Goal: Task Accomplishment & Management: Manage account settings

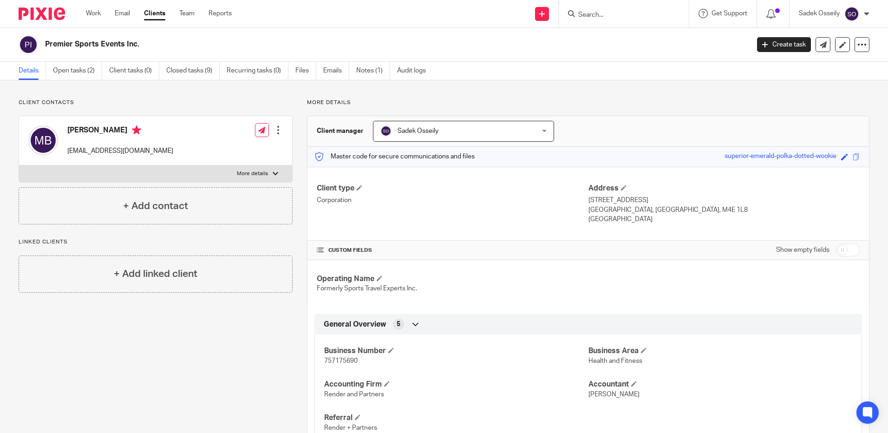
click at [612, 14] on input "Search" at bounding box center [619, 15] width 84 height 8
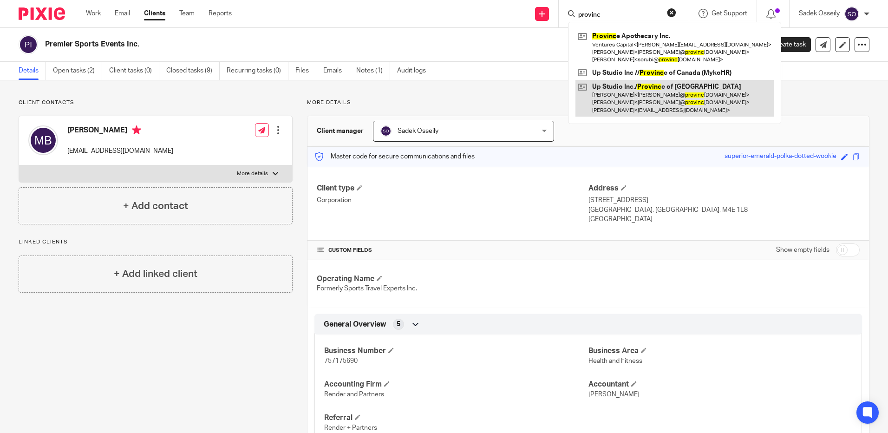
type input "provinc"
click at [622, 91] on link at bounding box center [674, 98] width 198 height 37
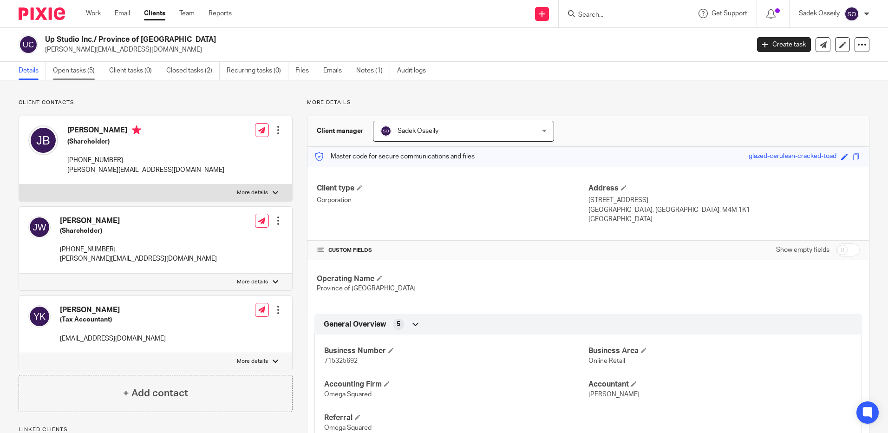
click at [63, 65] on link "Open tasks (5)" at bounding box center [77, 71] width 49 height 18
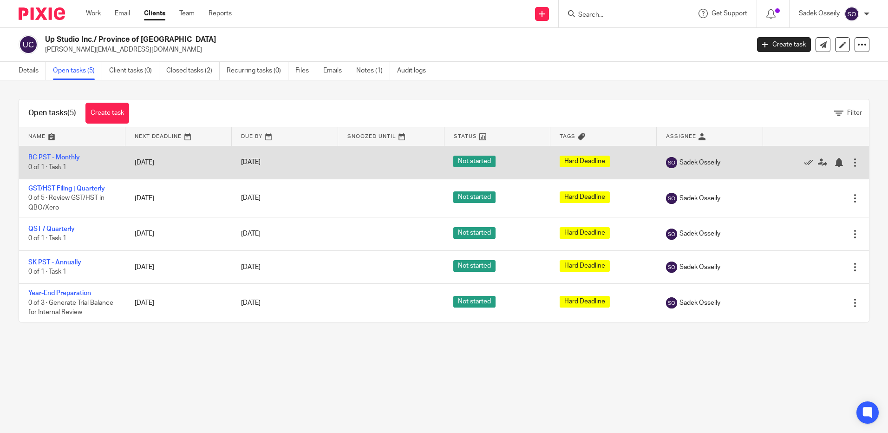
click at [850, 166] on div at bounding box center [854, 162] width 9 height 9
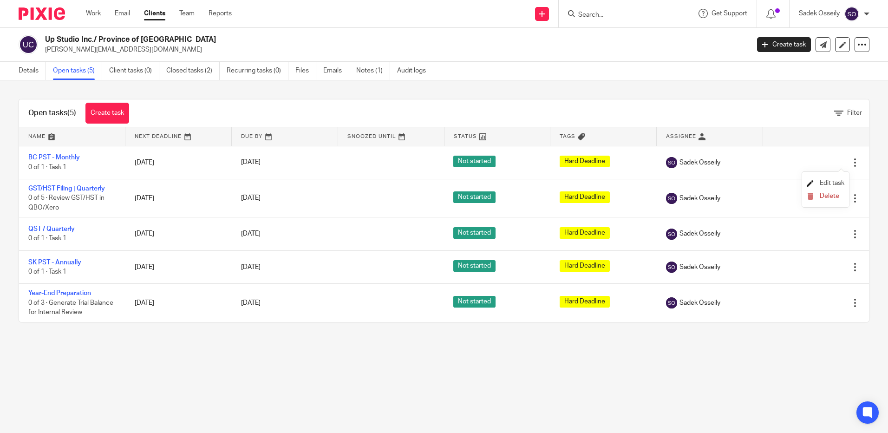
click at [842, 181] on span "Edit task" at bounding box center [832, 183] width 25 height 7
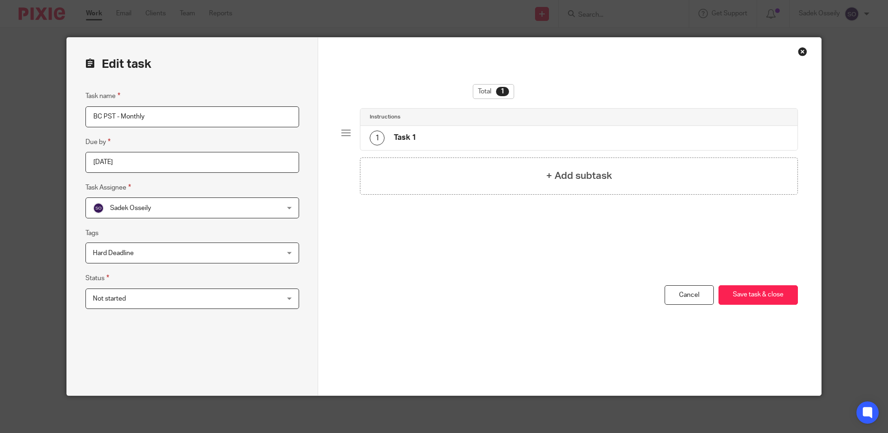
click at [185, 161] on input "2025-08-31" at bounding box center [192, 162] width 214 height 21
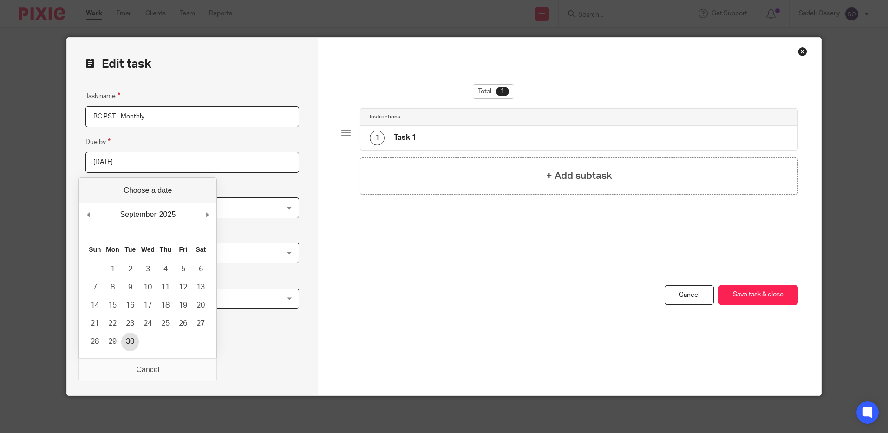
type input "2025-09-30"
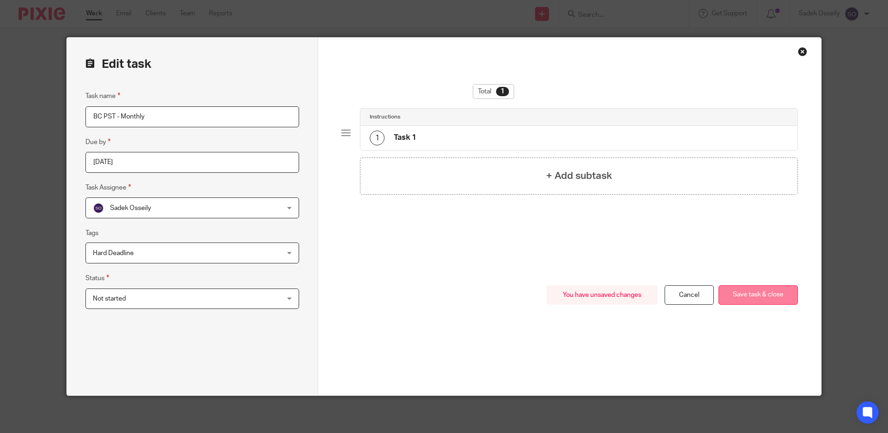
click at [766, 301] on button "Save task & close" at bounding box center [757, 295] width 79 height 20
click at [759, 292] on button "Save task & close" at bounding box center [757, 295] width 79 height 20
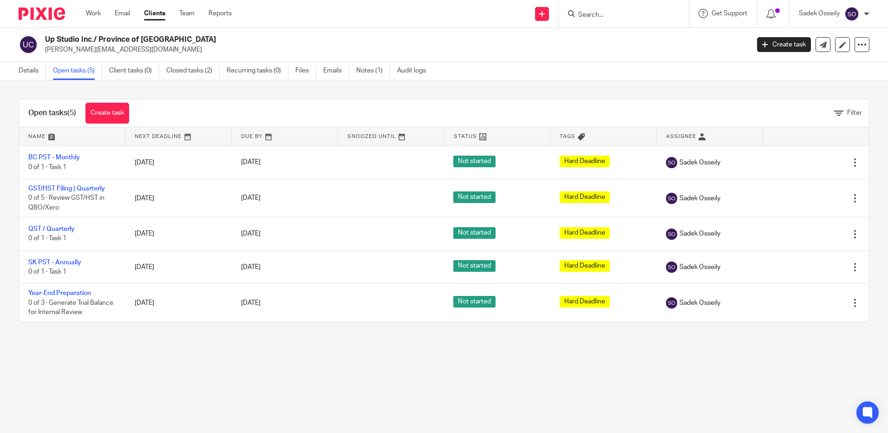
click at [607, 14] on input "Search" at bounding box center [619, 15] width 84 height 8
type input "u"
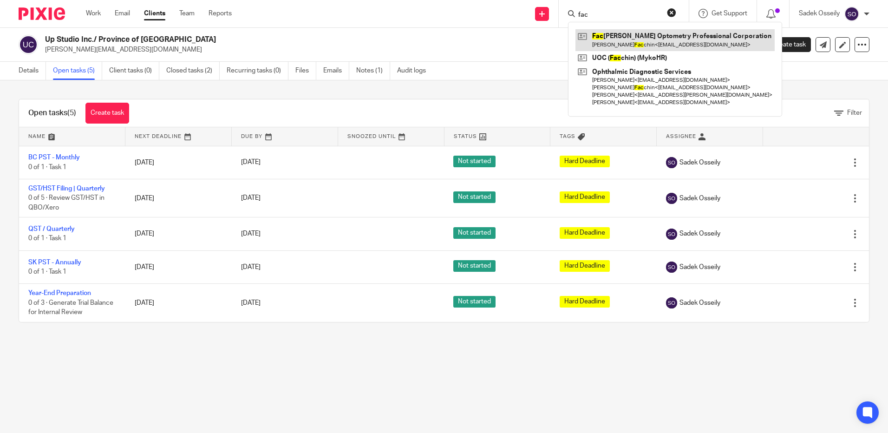
type input "fac"
click at [624, 34] on link at bounding box center [674, 39] width 199 height 21
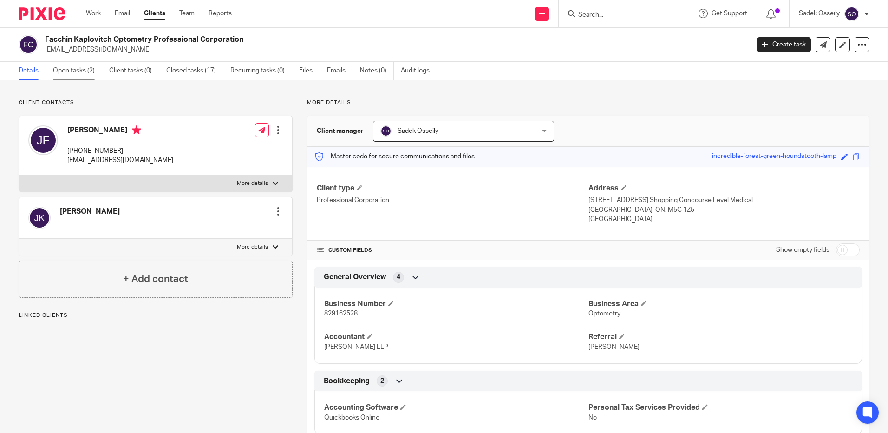
click at [84, 70] on link "Open tasks (2)" at bounding box center [77, 71] width 49 height 18
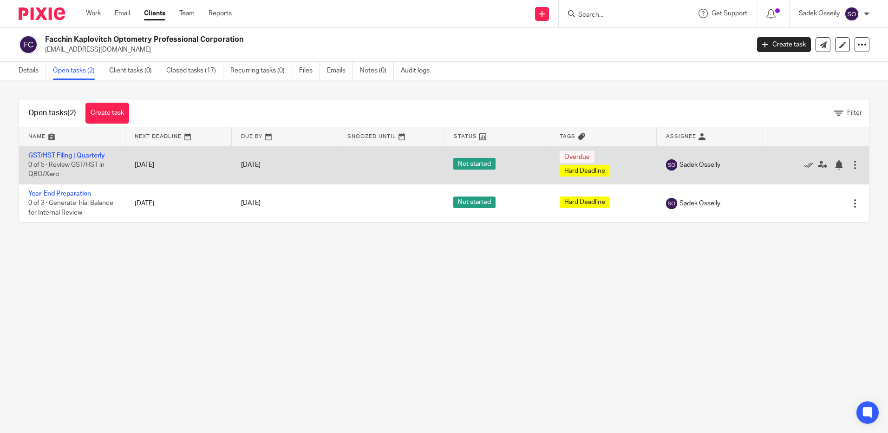
click at [850, 167] on div at bounding box center [854, 164] width 9 height 9
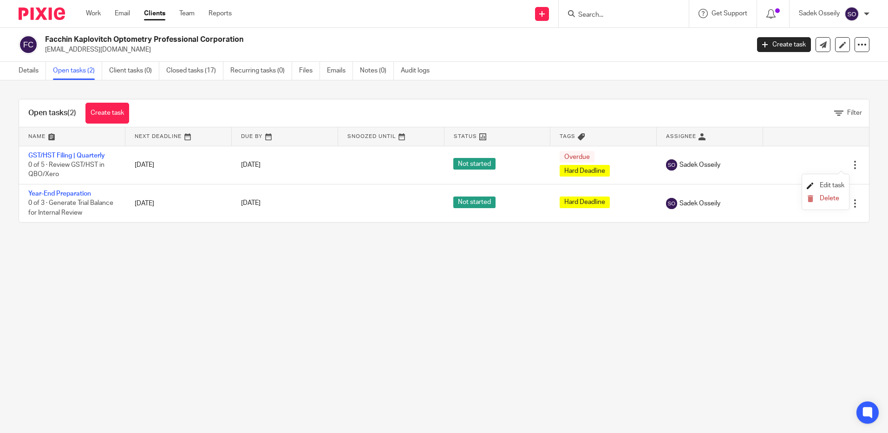
click at [822, 183] on span "Edit task" at bounding box center [832, 185] width 25 height 7
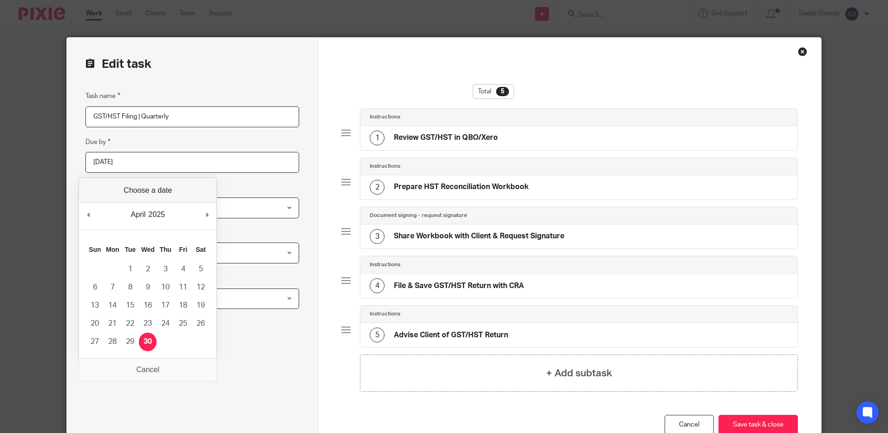
click at [163, 166] on input "[DATE]" at bounding box center [192, 162] width 214 height 21
type input "[DATE]"
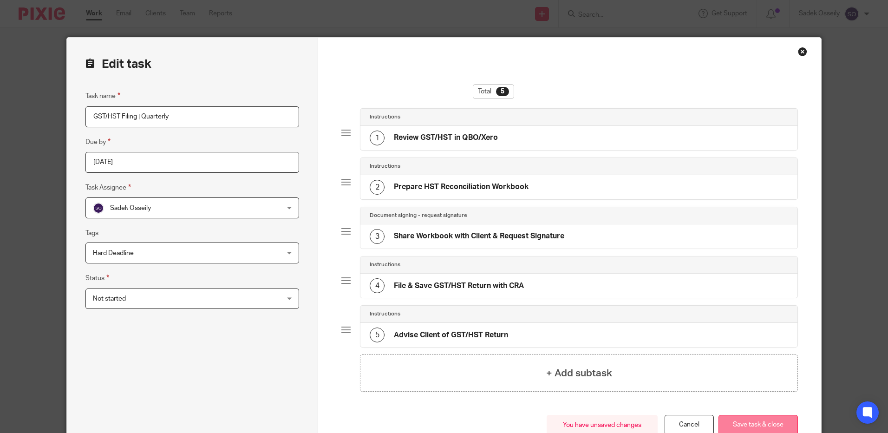
click at [756, 418] on button "Save task & close" at bounding box center [757, 425] width 79 height 20
